Goal: Transaction & Acquisition: Download file/media

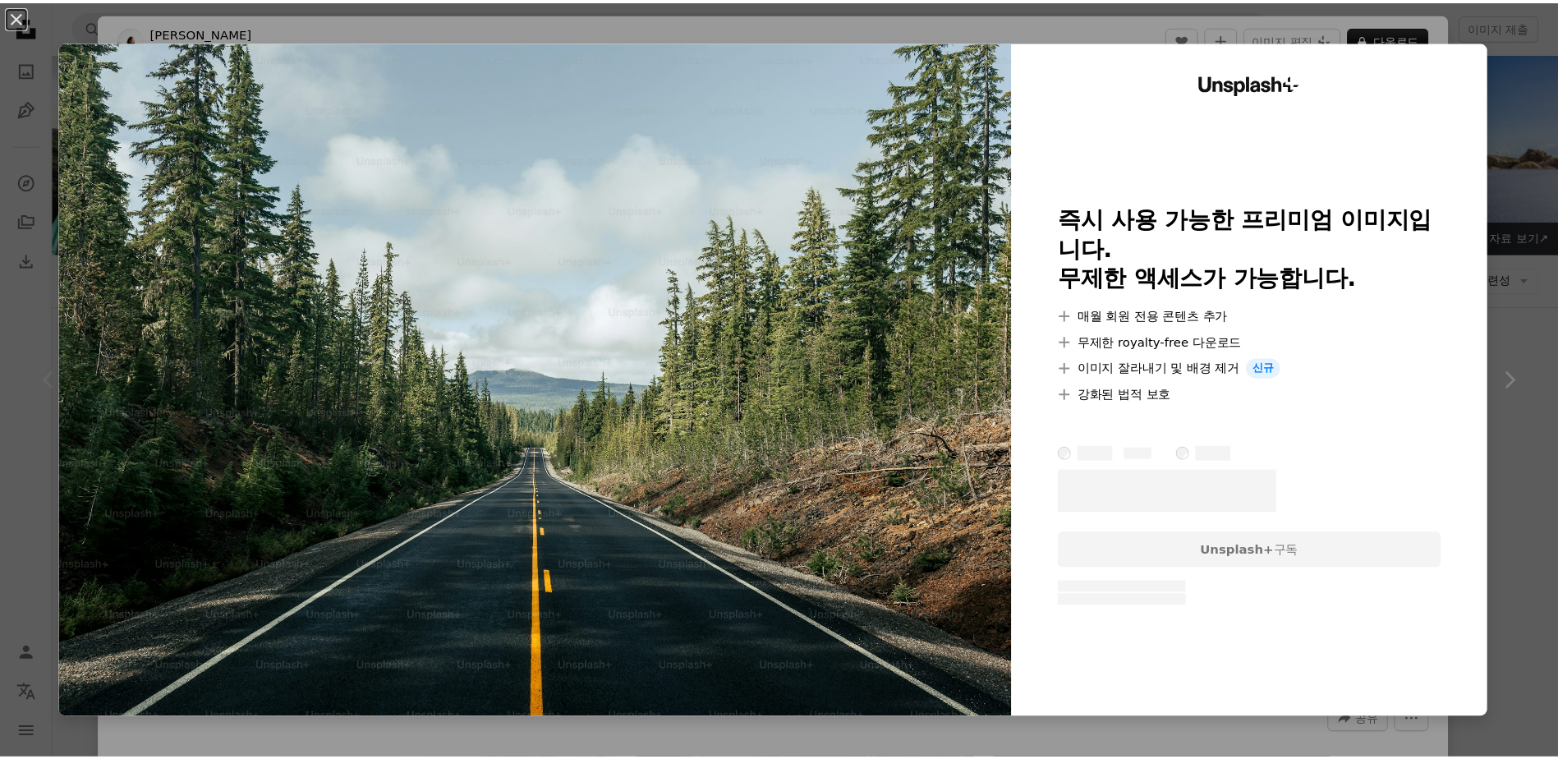
scroll to position [246, 0]
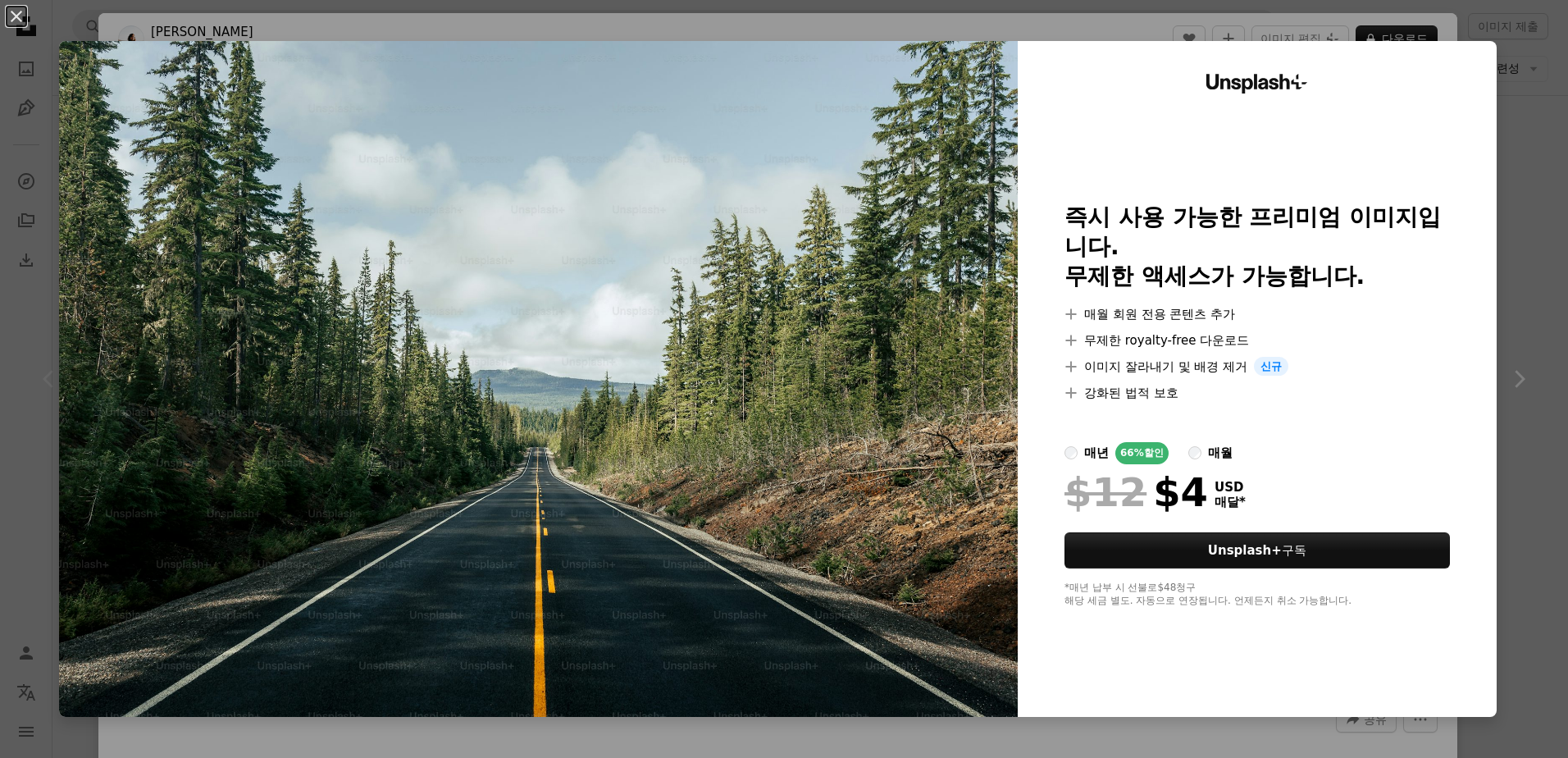
click at [1353, 26] on div "An X shape Unsplash+ 즉시 사용 가능한 프리미엄 이미지입니다. 무제한 액세스가 가능합니다. A plus sign 매월 회원 전…" at bounding box center [784, 379] width 1568 height 758
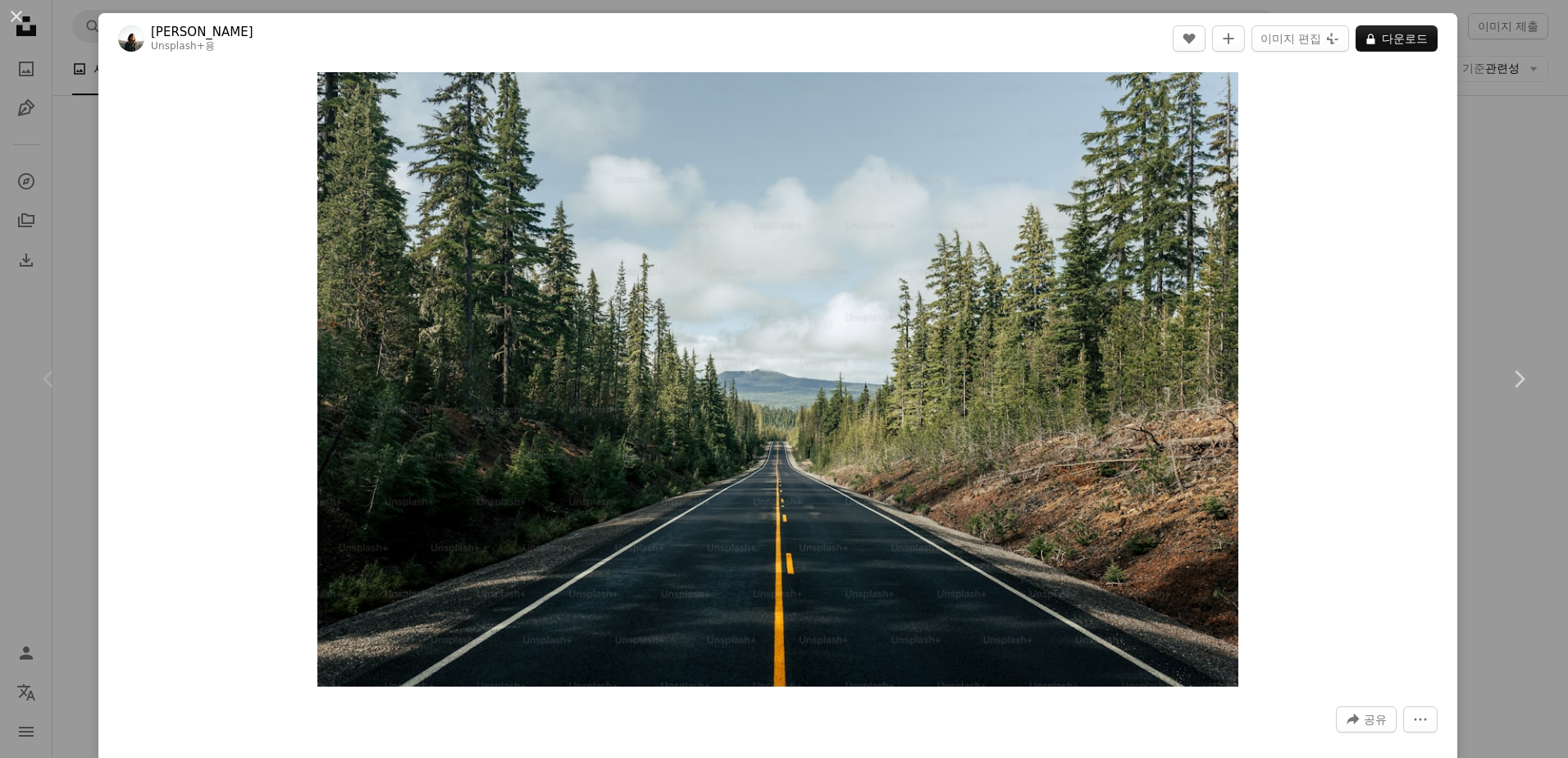
click at [1468, 94] on div "An X shape Chevron left Chevron right Spencer Backman Unsplash+ 용 A heart A plu…" at bounding box center [784, 379] width 1568 height 758
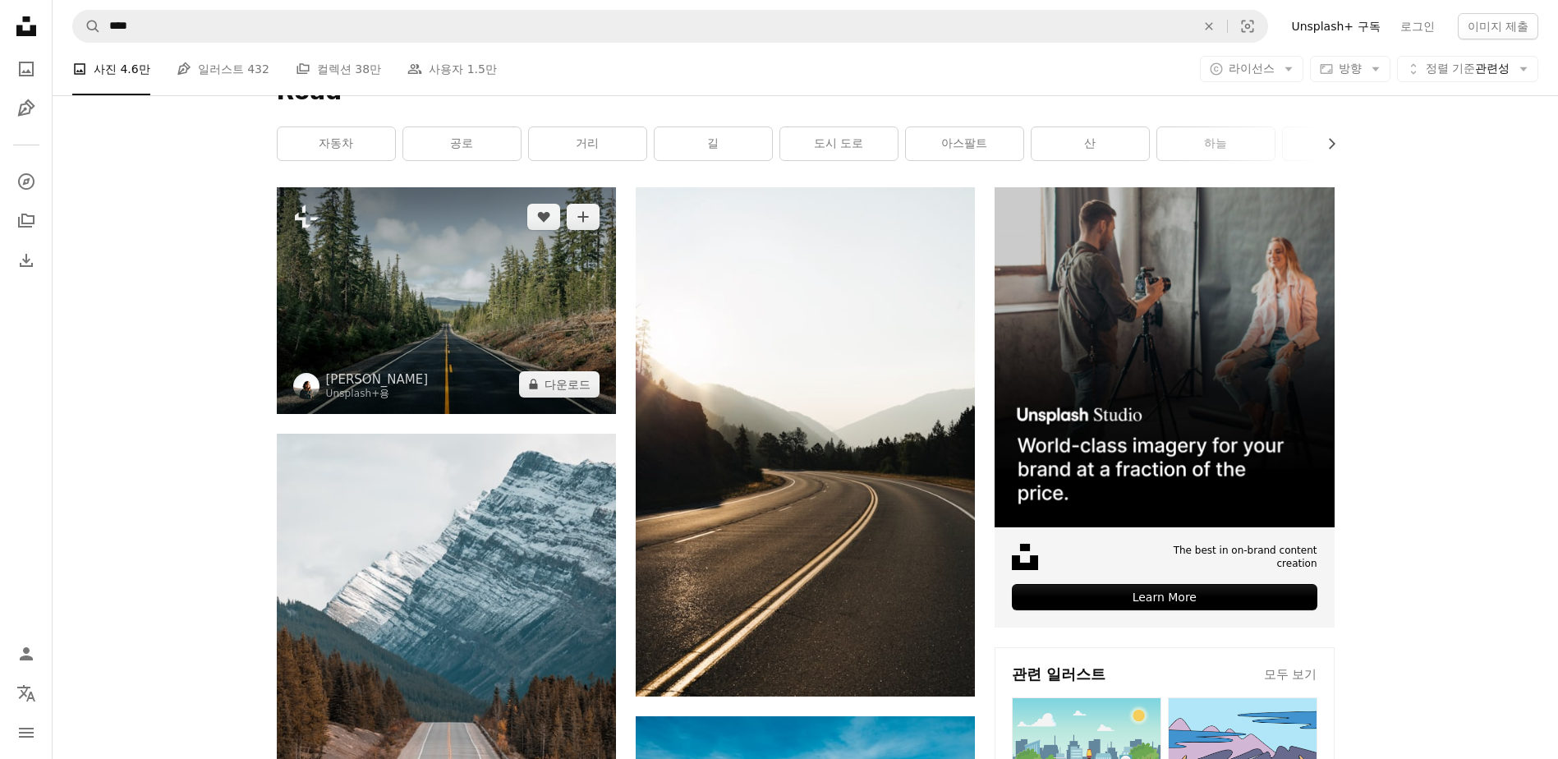
scroll to position [246, 0]
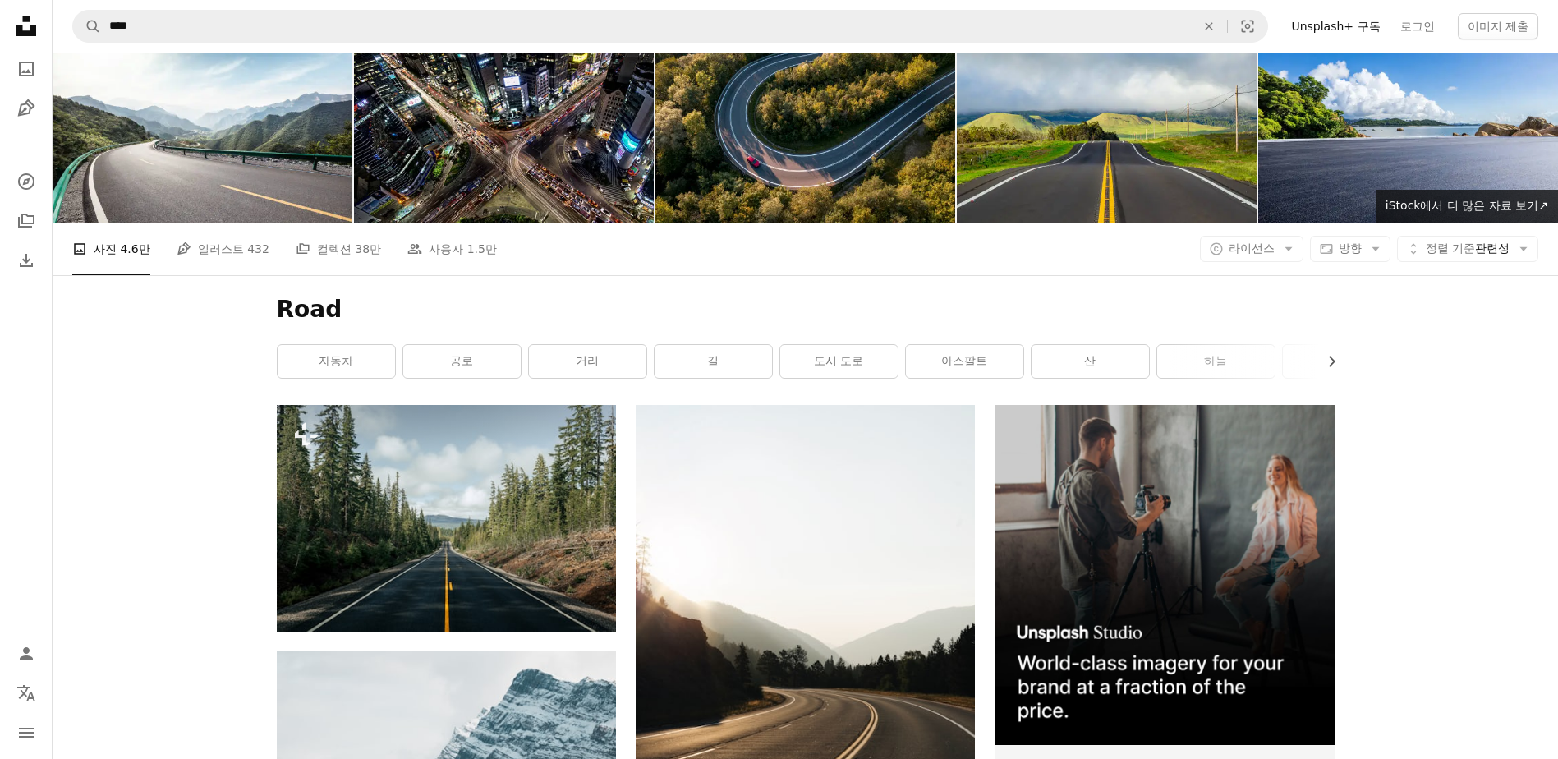
scroll to position [0, 0]
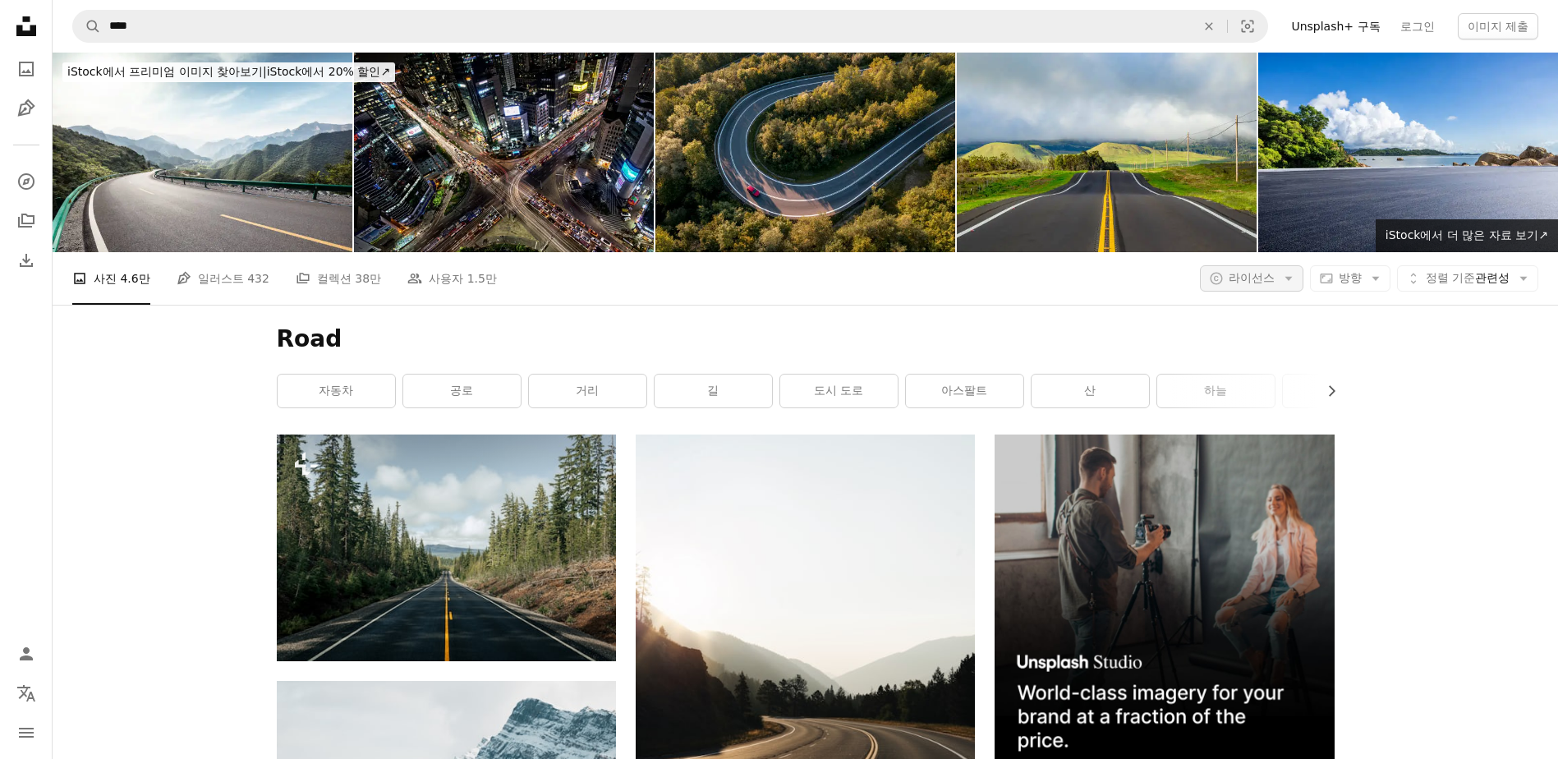
click at [1283, 283] on icon "Arrow down" at bounding box center [1289, 278] width 15 height 15
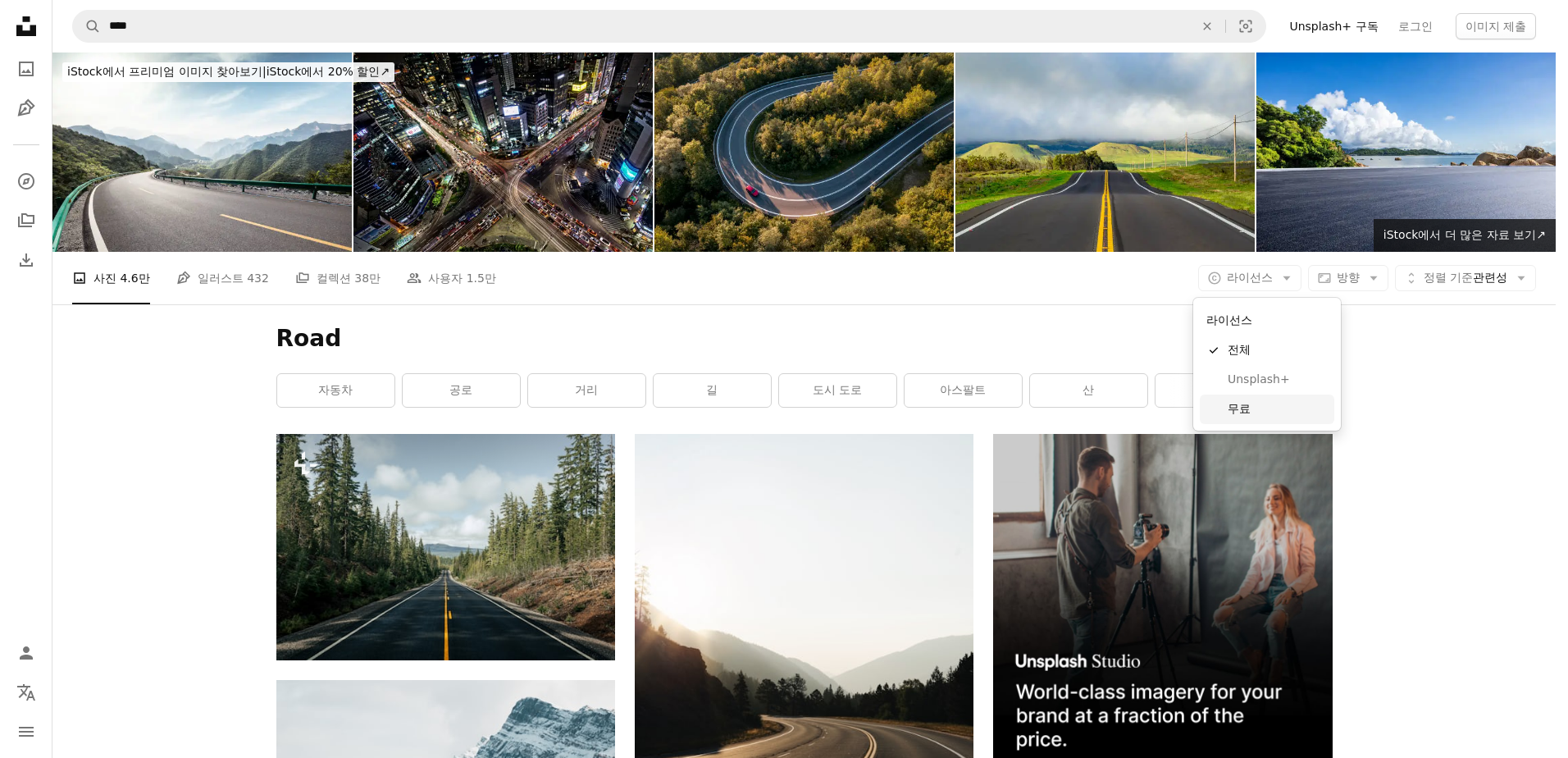
click at [1257, 398] on link "무료" at bounding box center [1267, 409] width 135 height 30
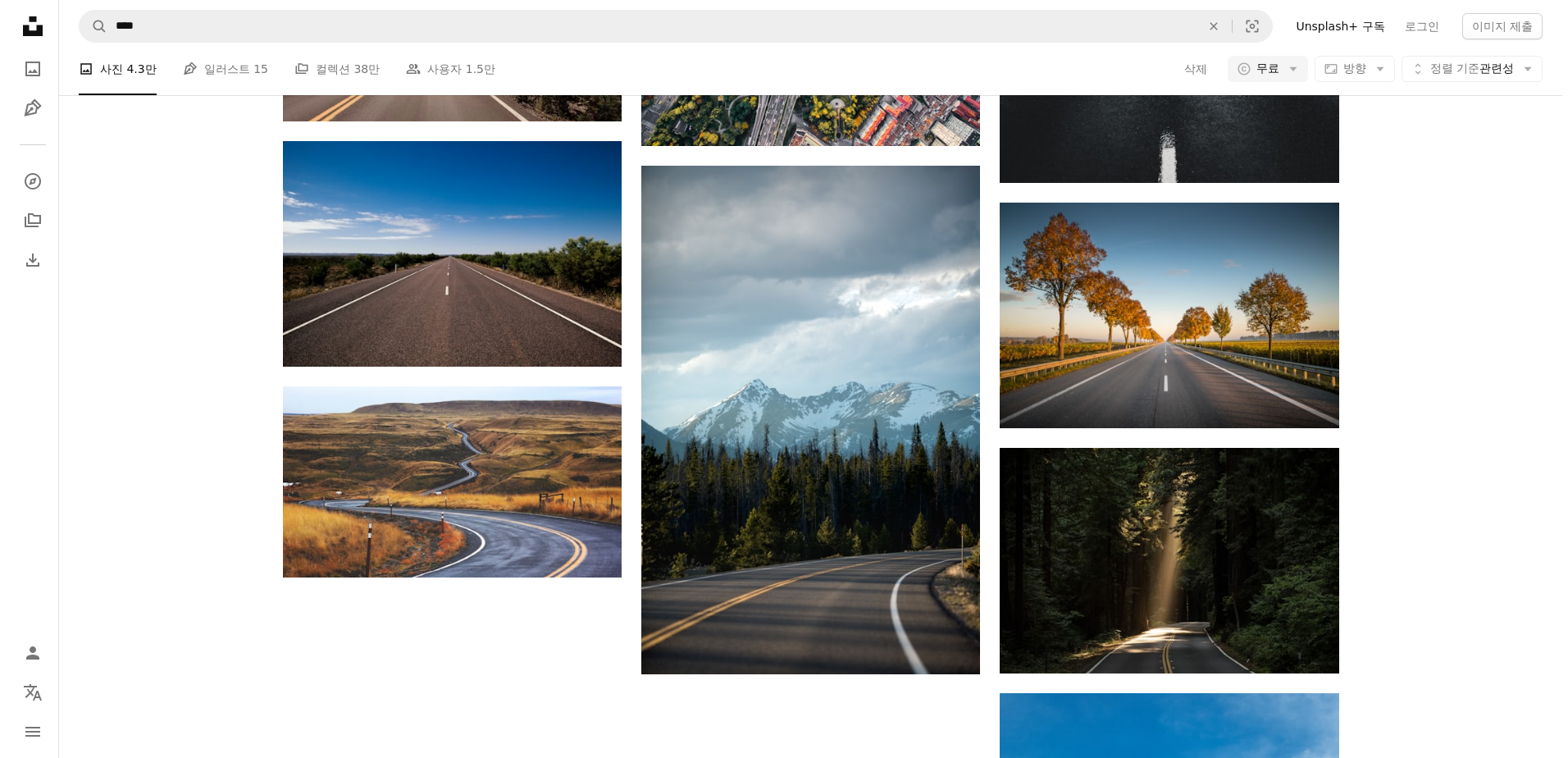
scroll to position [2051, 0]
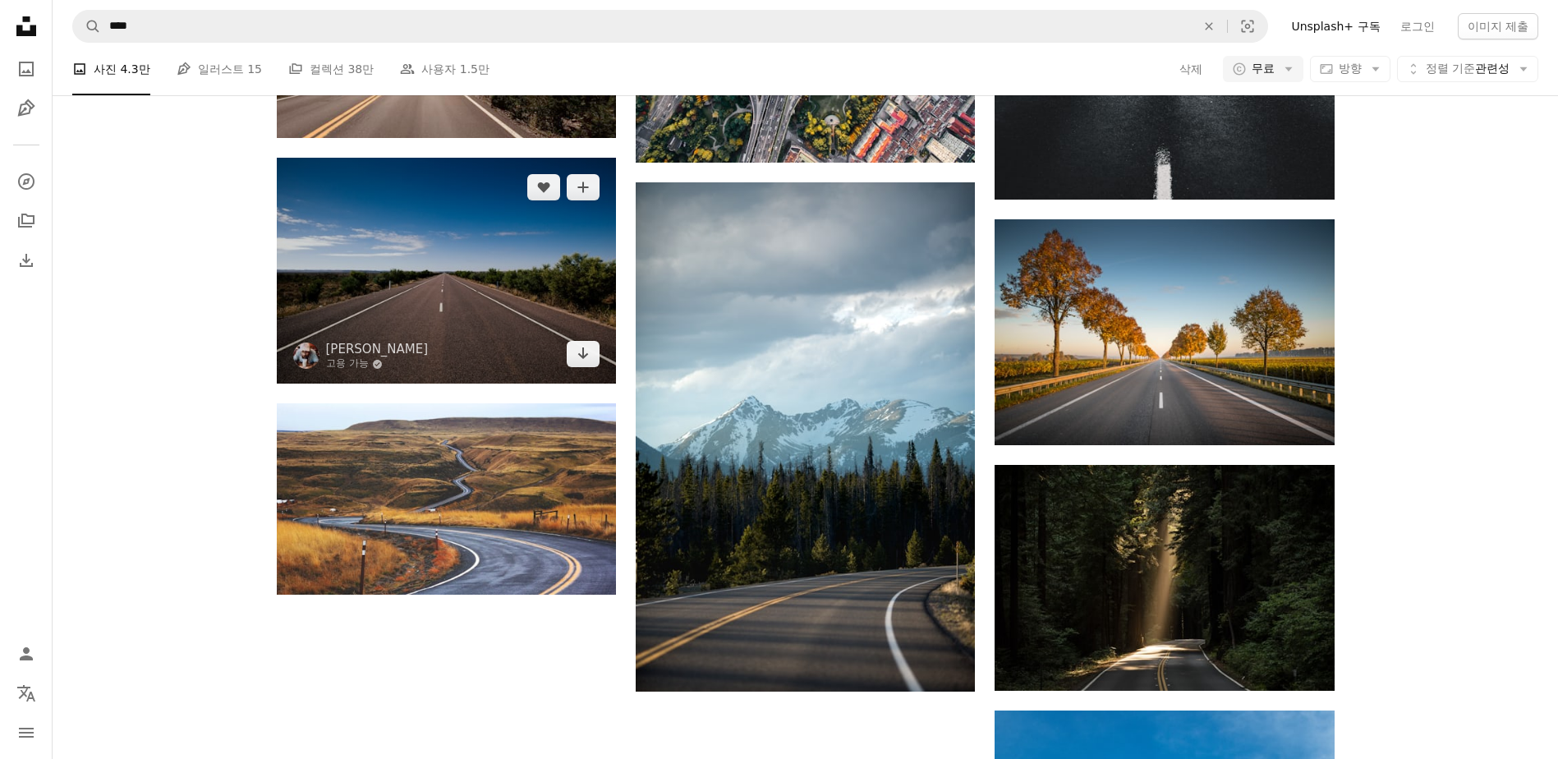
click at [443, 315] on img at bounding box center [446, 271] width 339 height 226
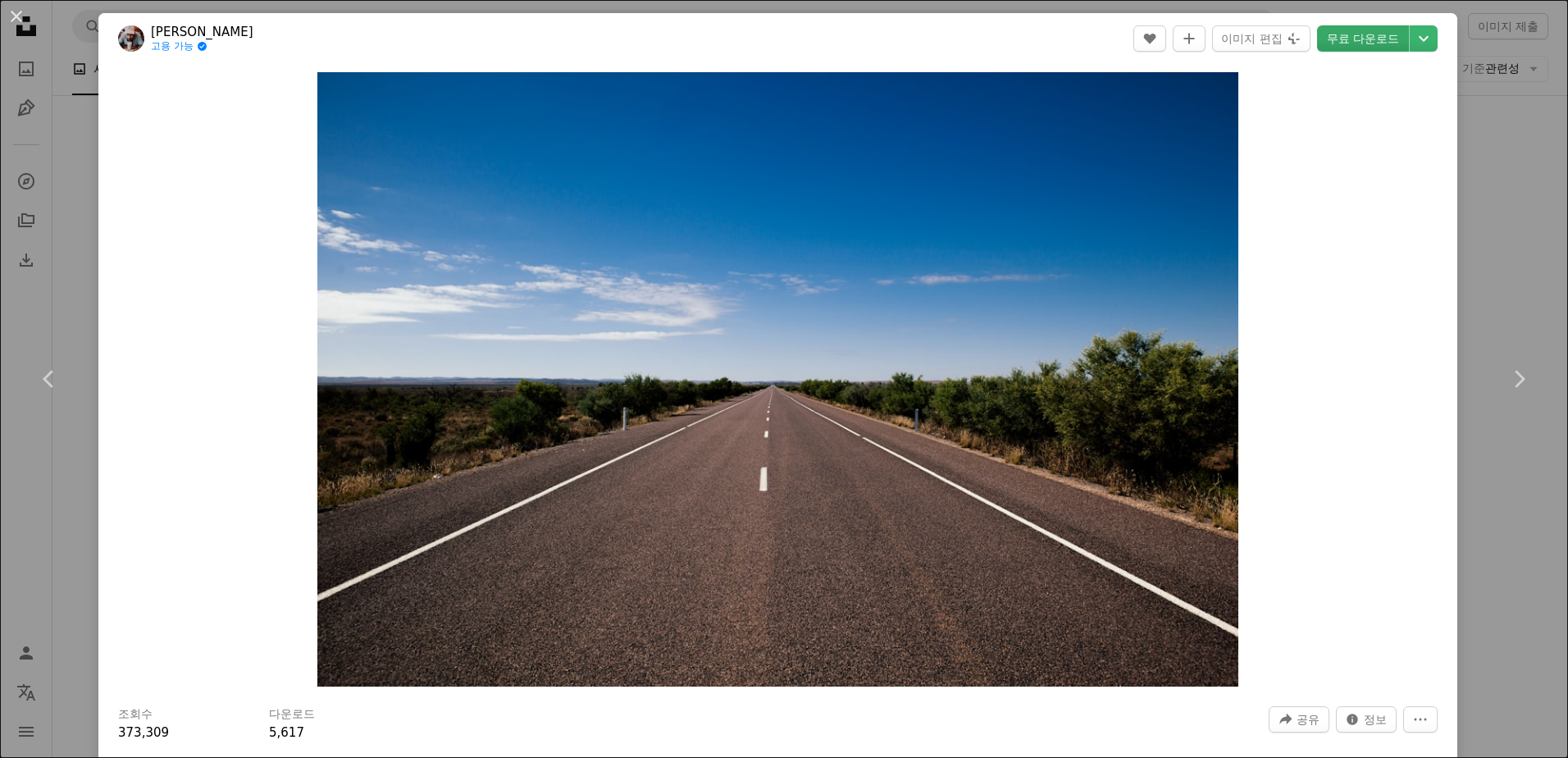
click at [1389, 40] on link "무료 다운로드" at bounding box center [1362, 38] width 92 height 26
